Goal: Find specific page/section: Find specific page/section

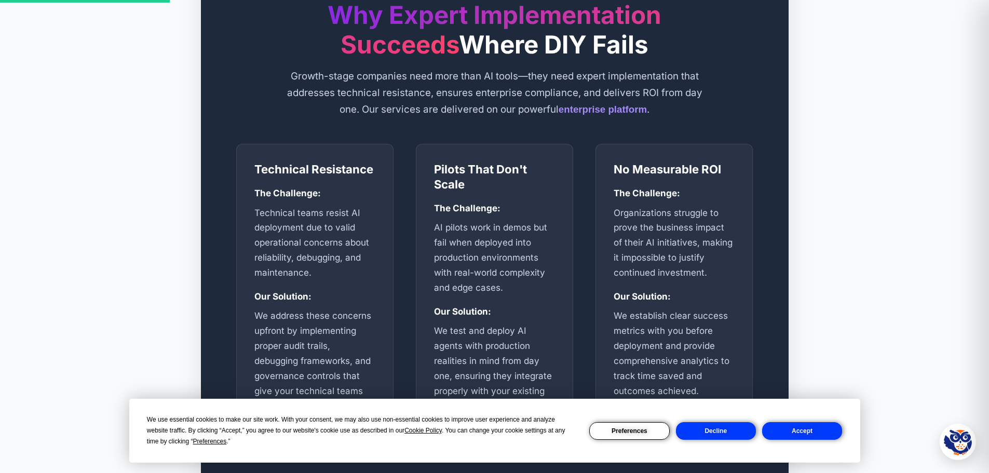
scroll to position [424, 0]
click at [788, 437] on button "Accept" at bounding box center [802, 431] width 80 height 18
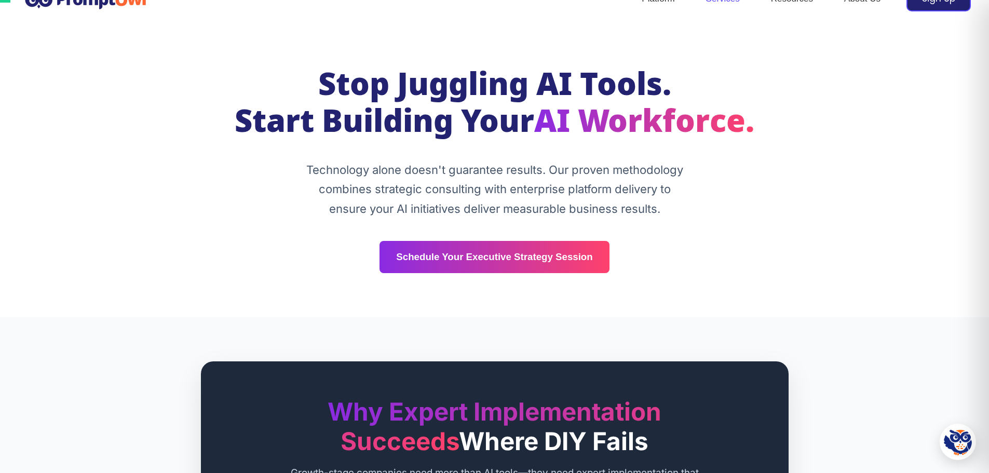
scroll to position [0, 0]
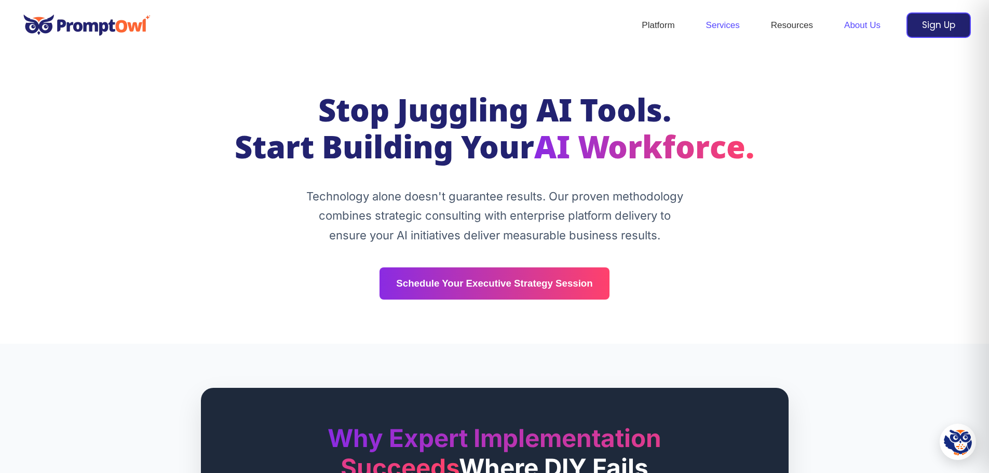
click at [866, 23] on link "About Us" at bounding box center [863, 25] width 68 height 36
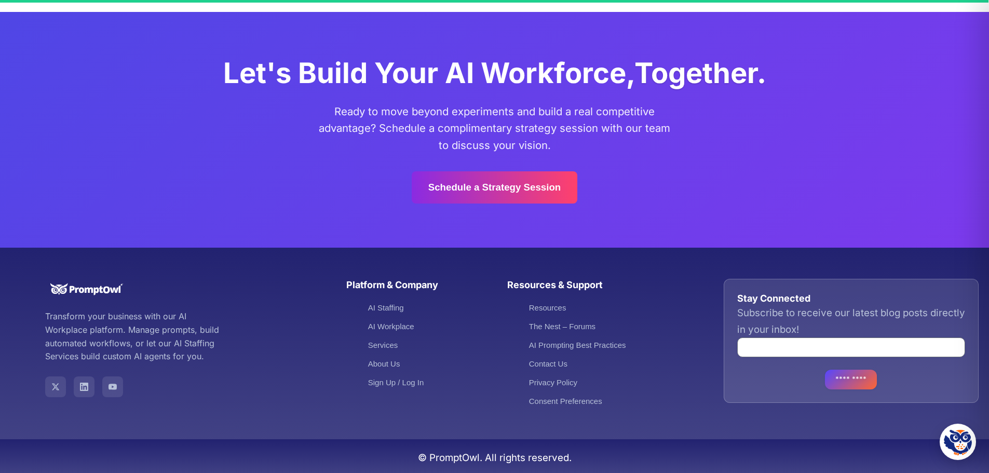
scroll to position [2816, 0]
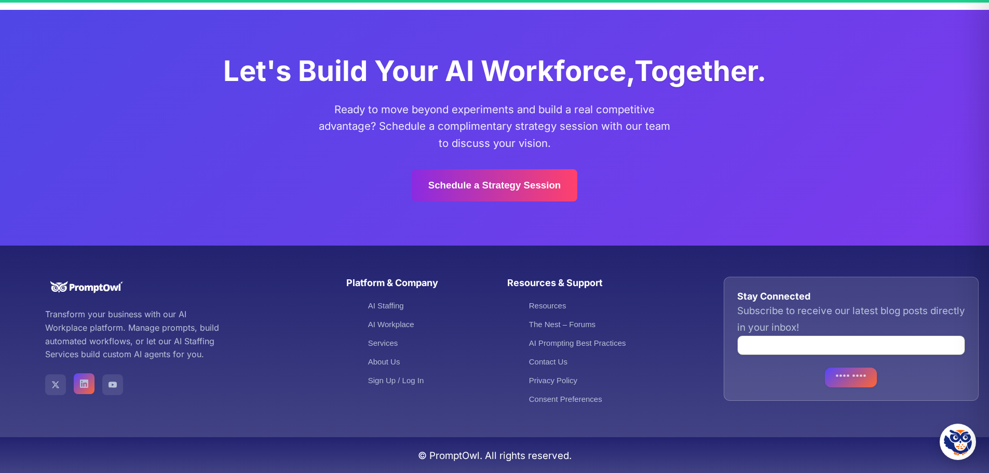
click at [84, 391] on link "PromptOwl on LinkedIn" at bounding box center [84, 383] width 21 height 21
